Goal: Use online tool/utility

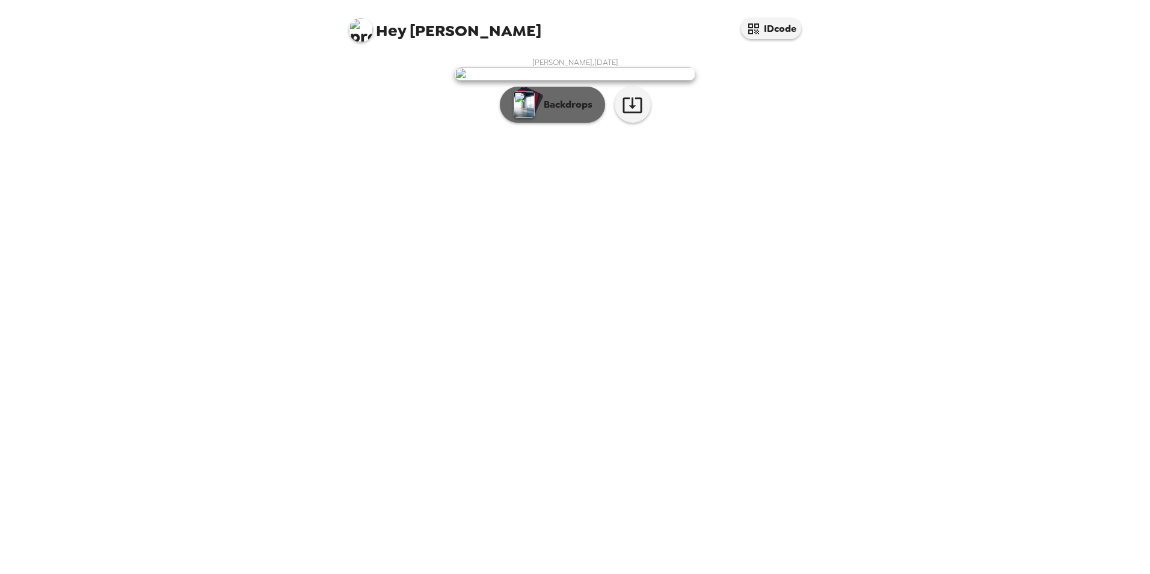
click at [571, 123] on button "Backdrops" at bounding box center [552, 105] width 105 height 36
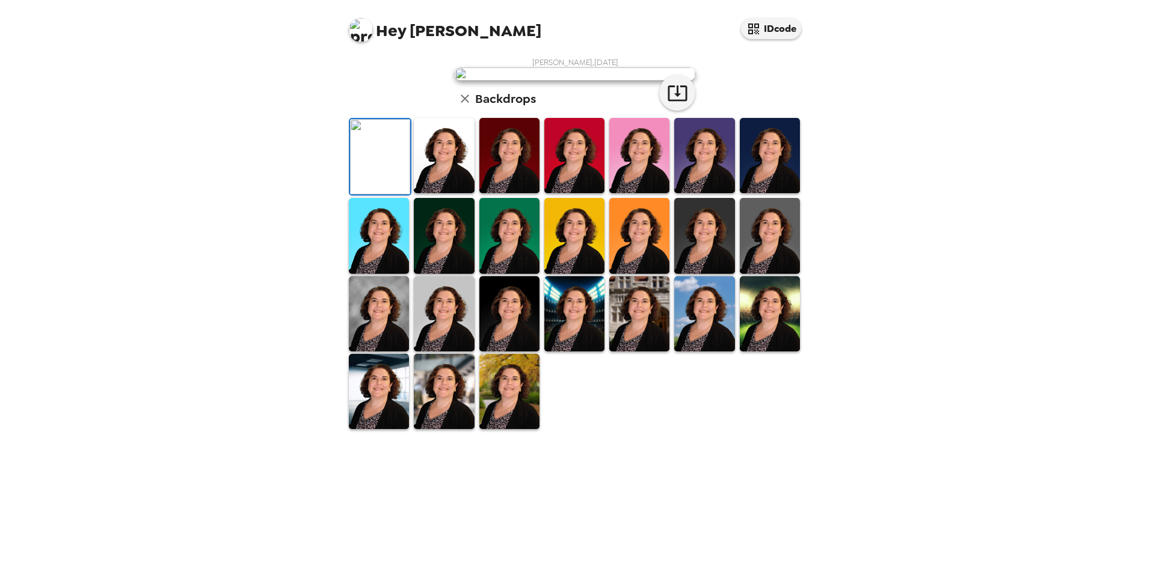
click at [461, 103] on icon "button" at bounding box center [465, 98] width 8 height 8
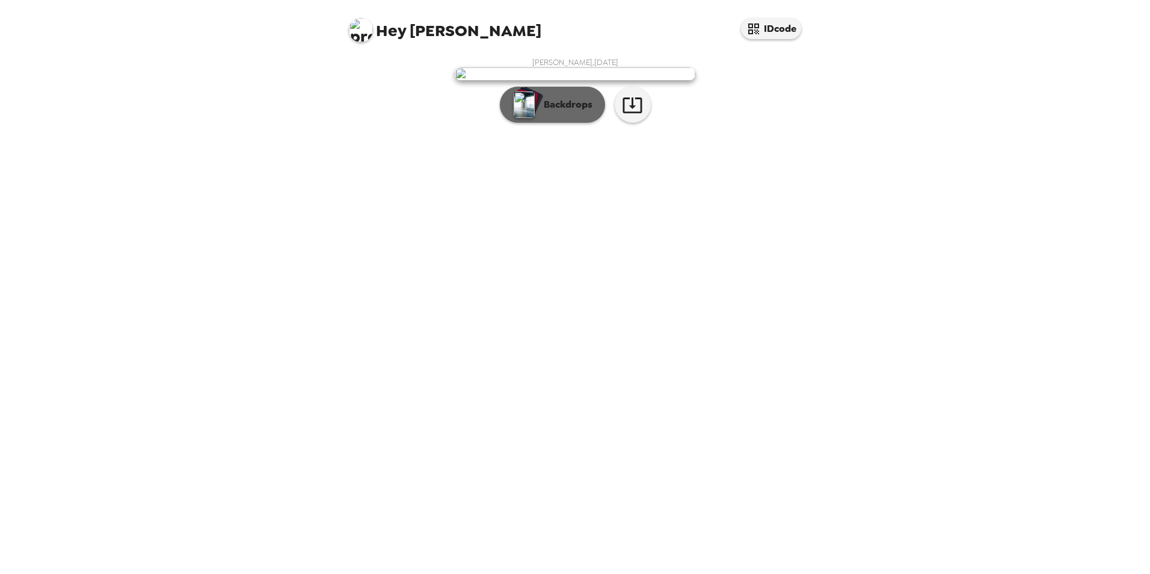
click at [561, 123] on button "Backdrops" at bounding box center [552, 105] width 105 height 36
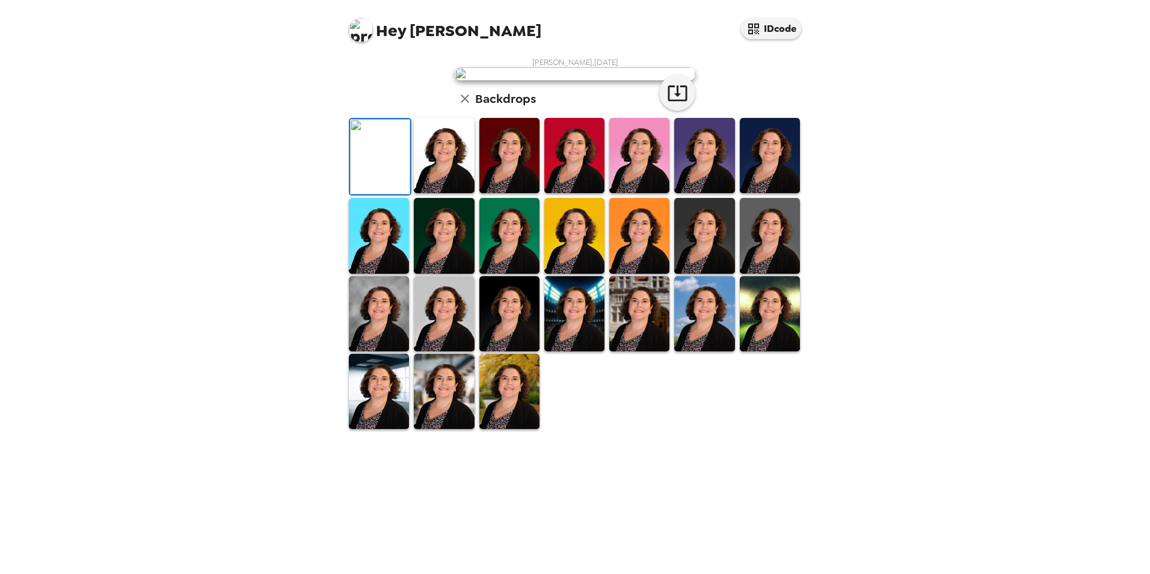
scroll to position [156, 0]
click at [365, 429] on img at bounding box center [379, 391] width 60 height 75
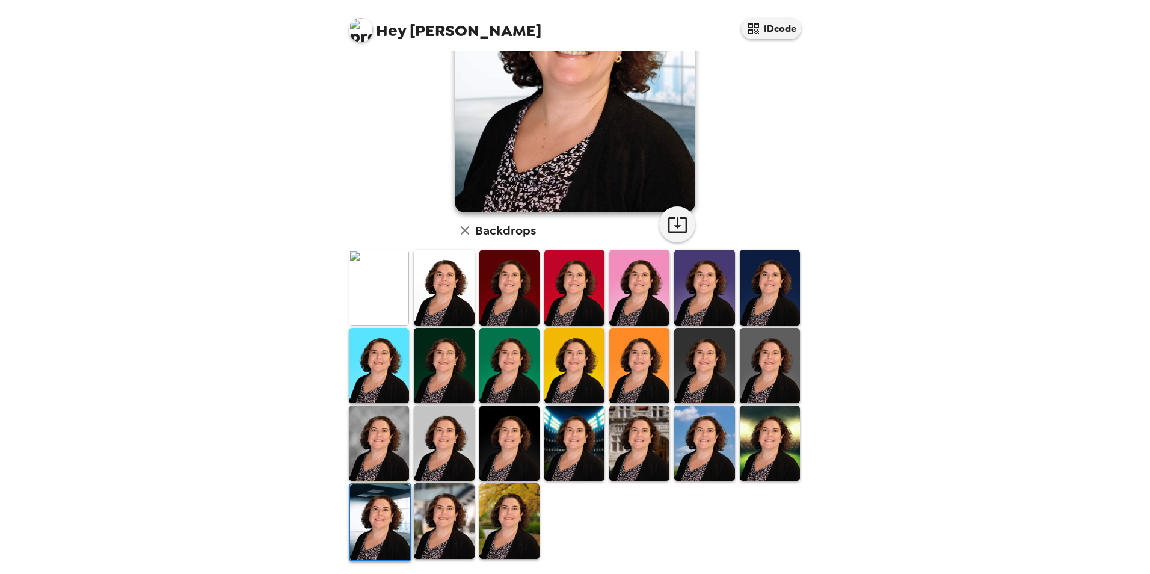
click at [447, 500] on img at bounding box center [444, 520] width 60 height 75
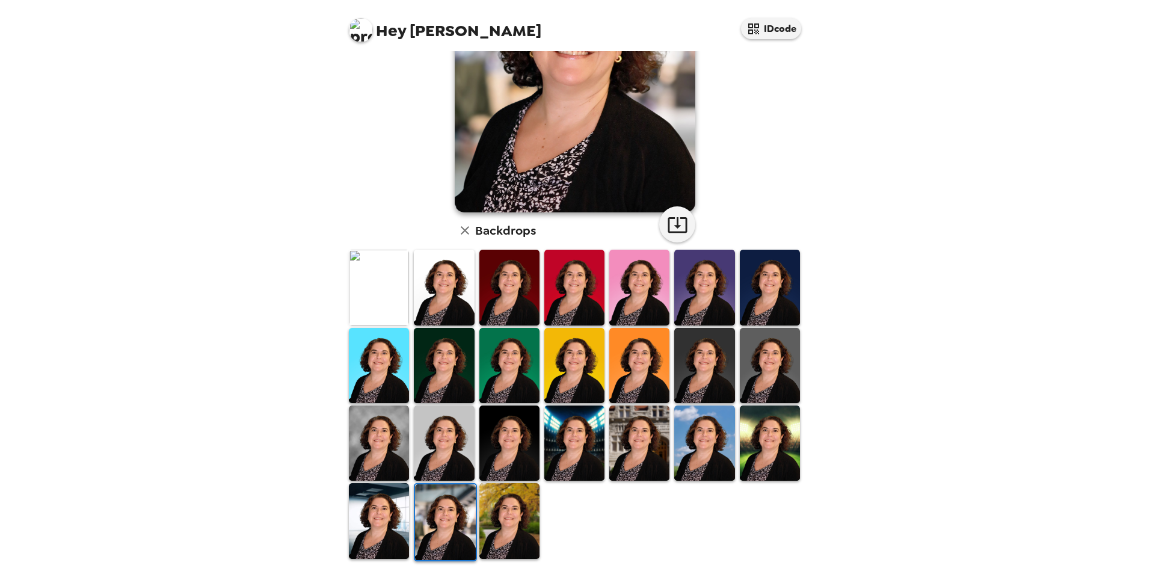
click at [695, 304] on img at bounding box center [704, 287] width 60 height 75
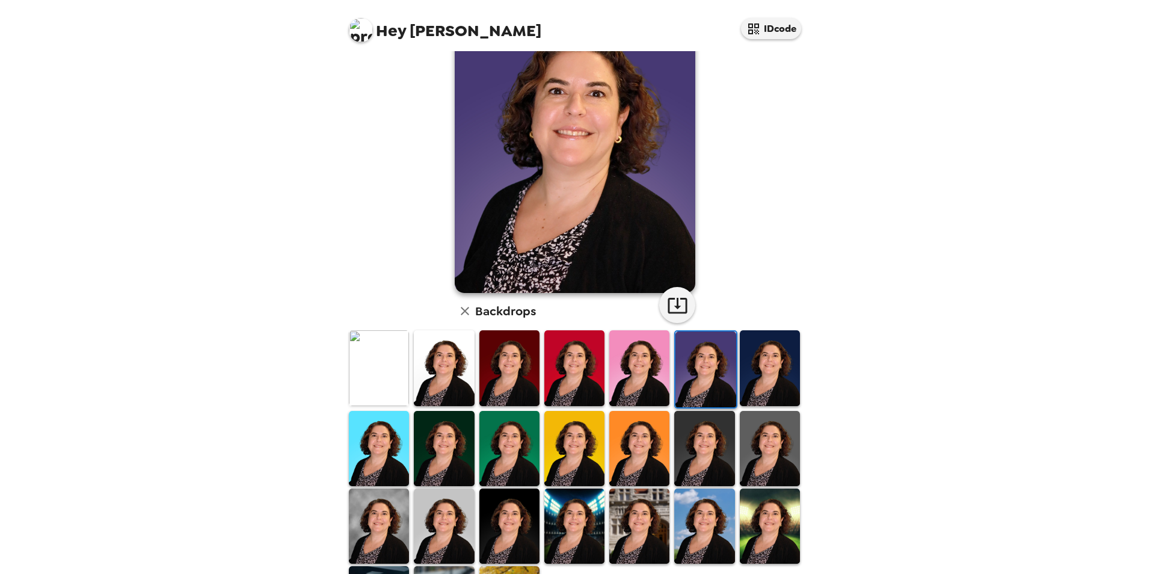
scroll to position [0, 0]
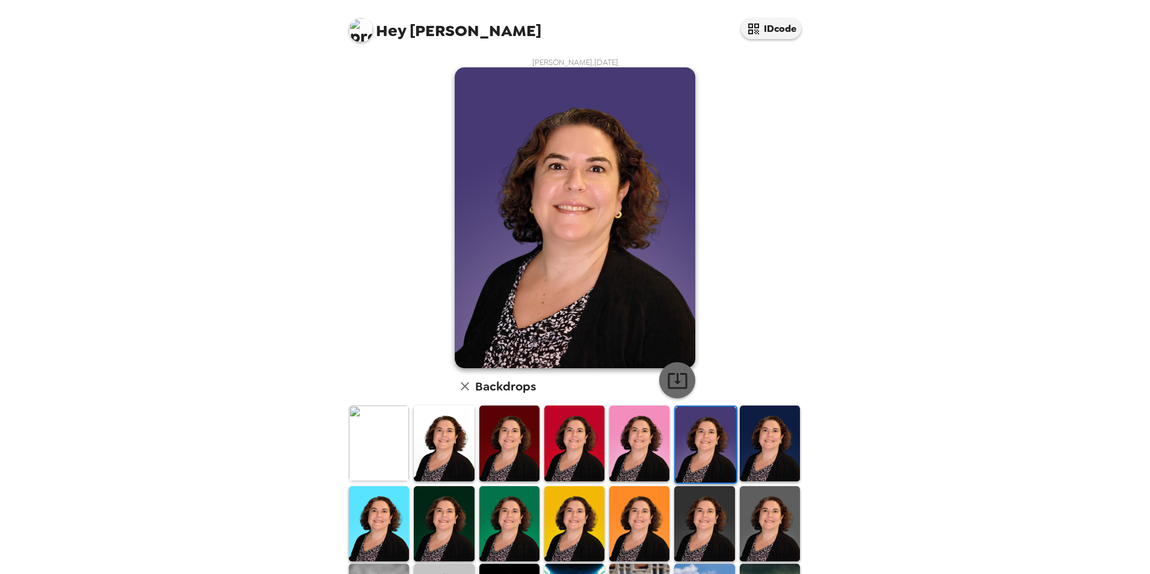
click at [668, 387] on icon "button" at bounding box center [677, 381] width 19 height 16
click at [674, 382] on icon "button" at bounding box center [677, 381] width 19 height 16
